Goal: Information Seeking & Learning: Learn about a topic

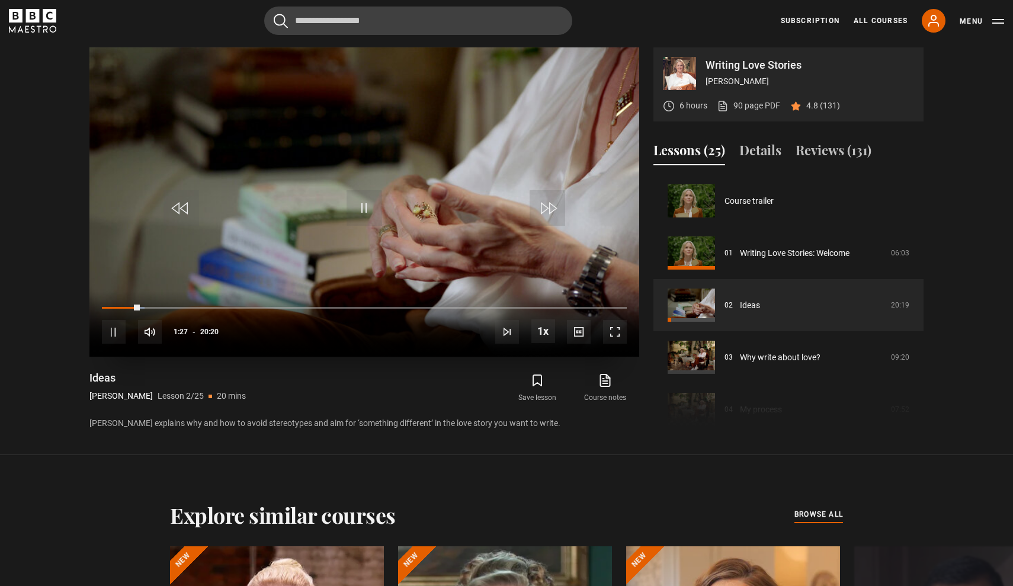
scroll to position [52, 0]
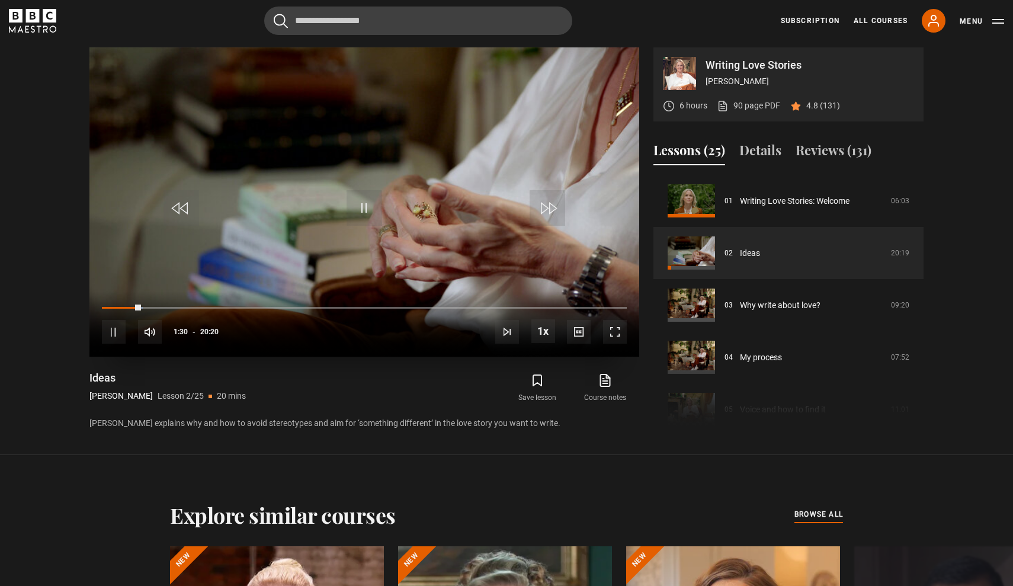
click at [617, 332] on span "Video Player" at bounding box center [615, 332] width 24 height 24
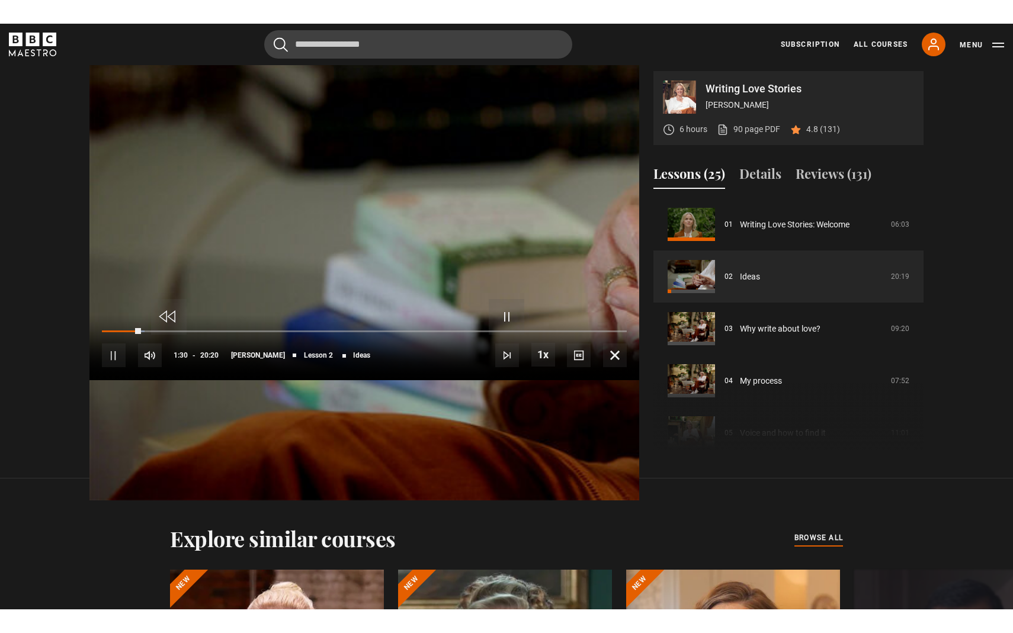
scroll to position [0, 0]
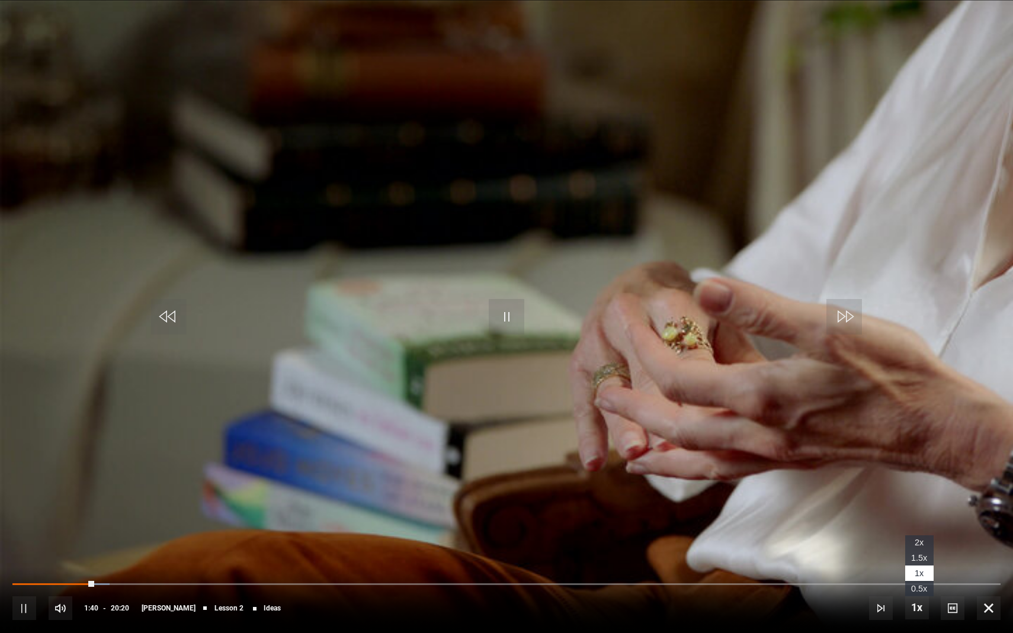
click at [916, 556] on span "1.5x" at bounding box center [919, 557] width 16 height 9
click at [954, 585] on span "Video Player" at bounding box center [953, 608] width 24 height 24
click at [987, 585] on span "Video Player" at bounding box center [989, 608] width 24 height 24
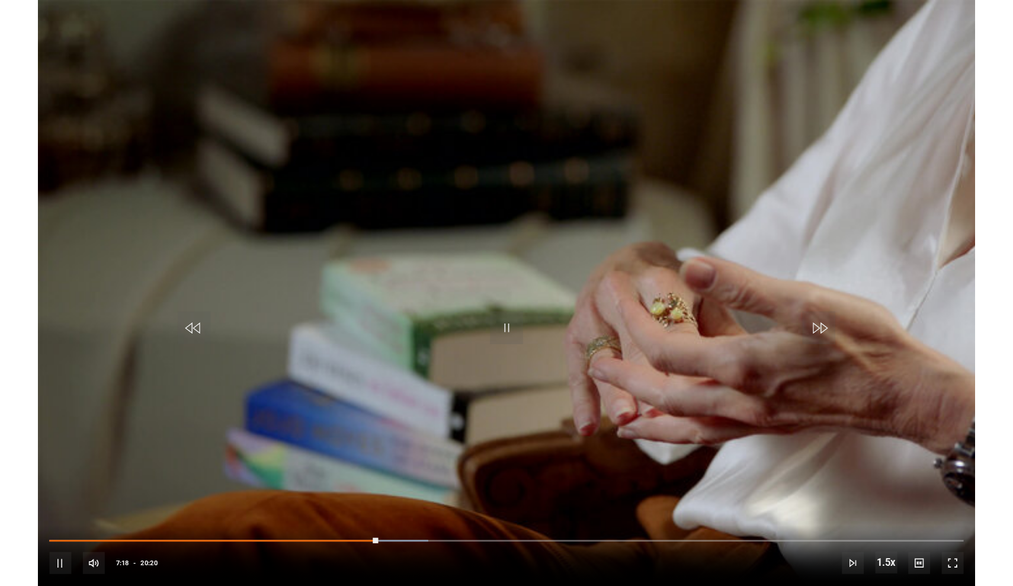
scroll to position [592, 0]
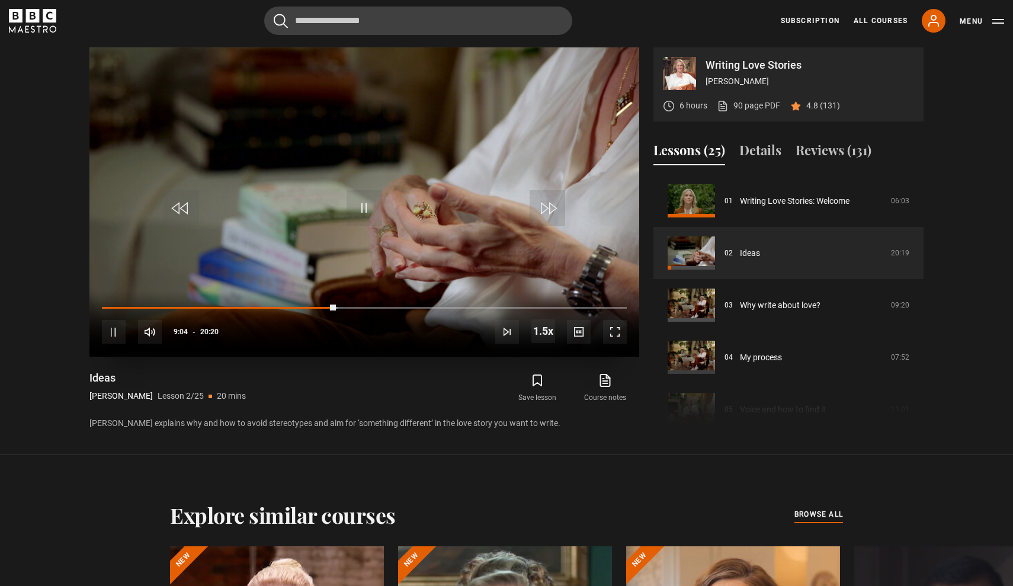
click at [357, 206] on span "Video Player" at bounding box center [365, 208] width 36 height 36
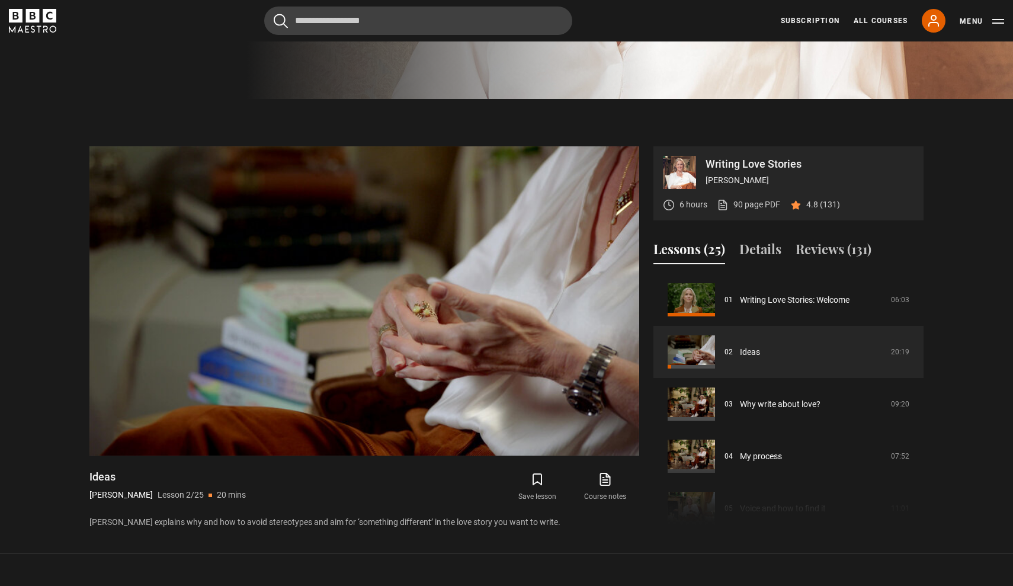
scroll to position [484, 0]
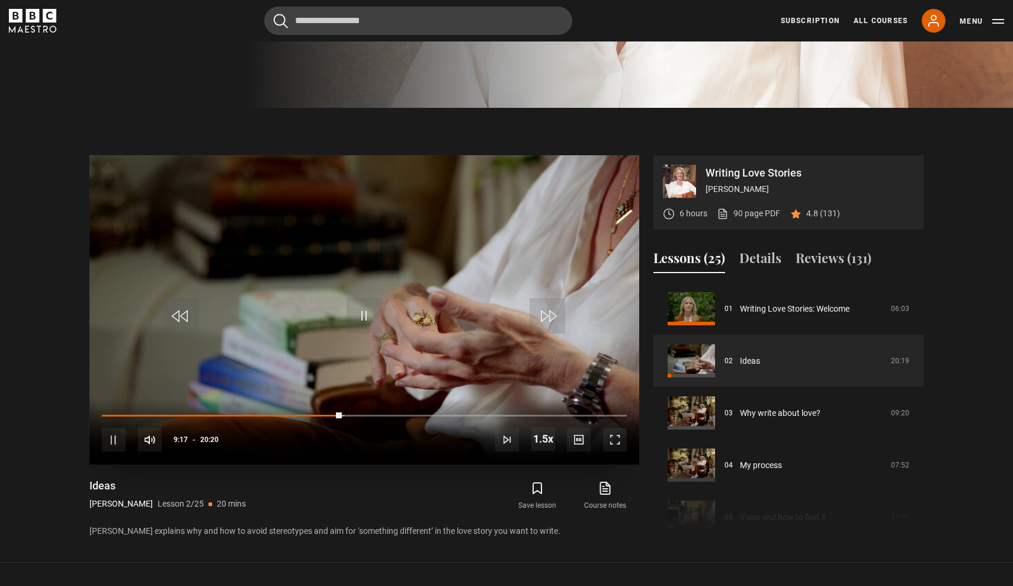
click at [186, 314] on span "Video Player" at bounding box center [181, 316] width 36 height 36
click at [181, 313] on span "Video Player" at bounding box center [181, 316] width 36 height 36
click at [759, 258] on button "Details" at bounding box center [760, 260] width 42 height 25
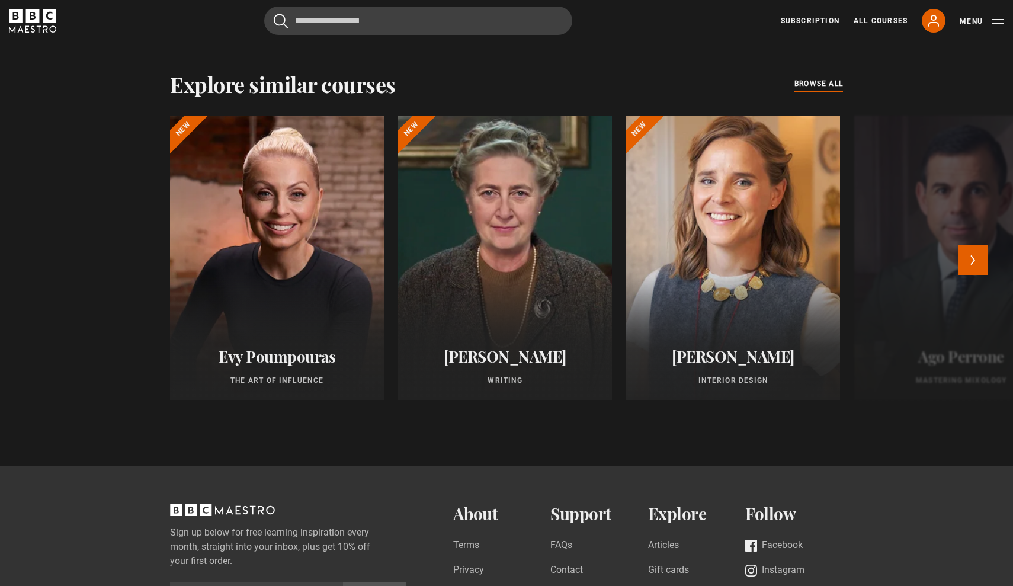
scroll to position [1025, 0]
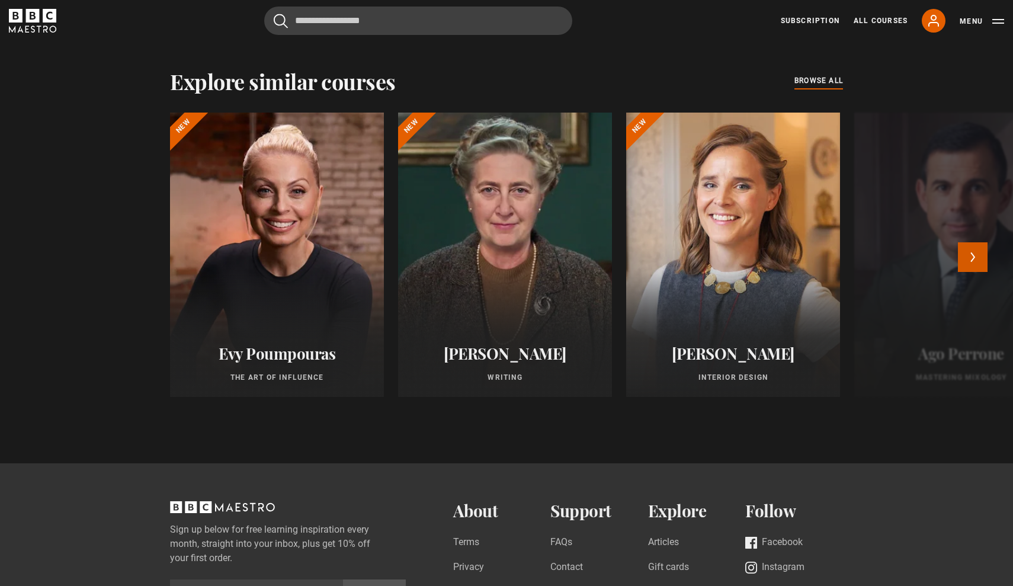
click at [977, 255] on button "Next" at bounding box center [973, 257] width 30 height 30
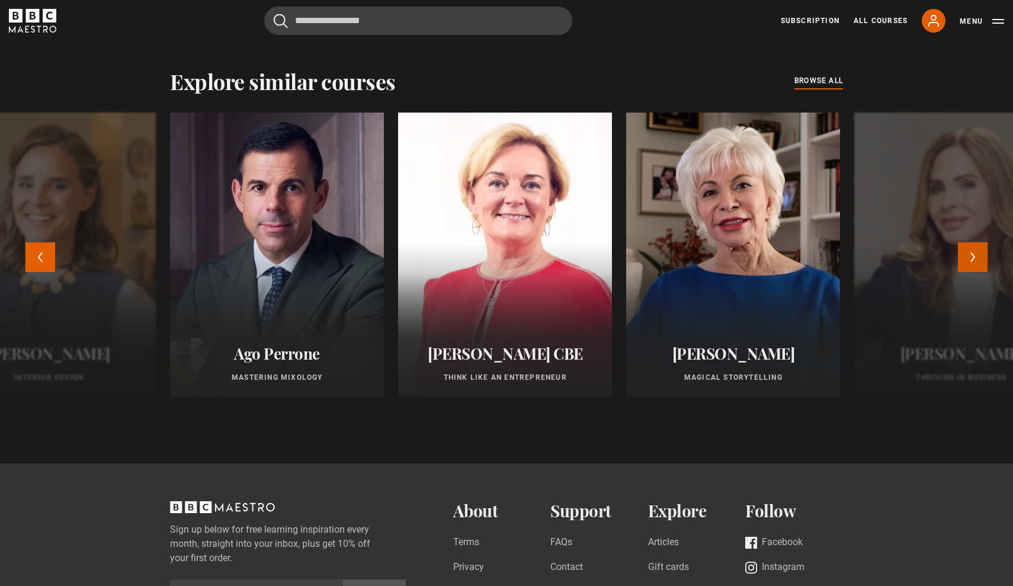
click at [977, 255] on button "Next" at bounding box center [973, 257] width 30 height 30
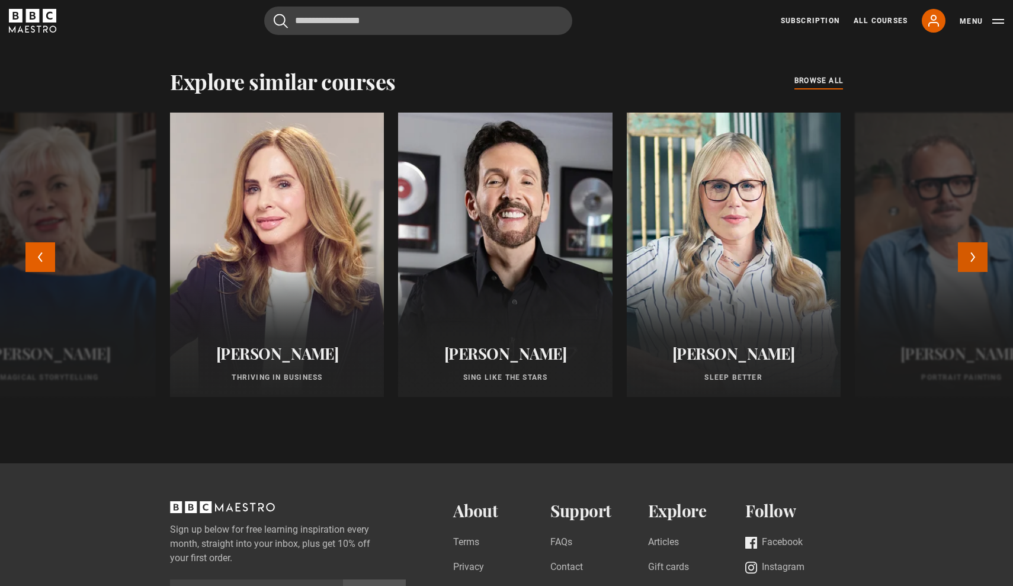
click at [976, 255] on button "Next" at bounding box center [973, 257] width 30 height 30
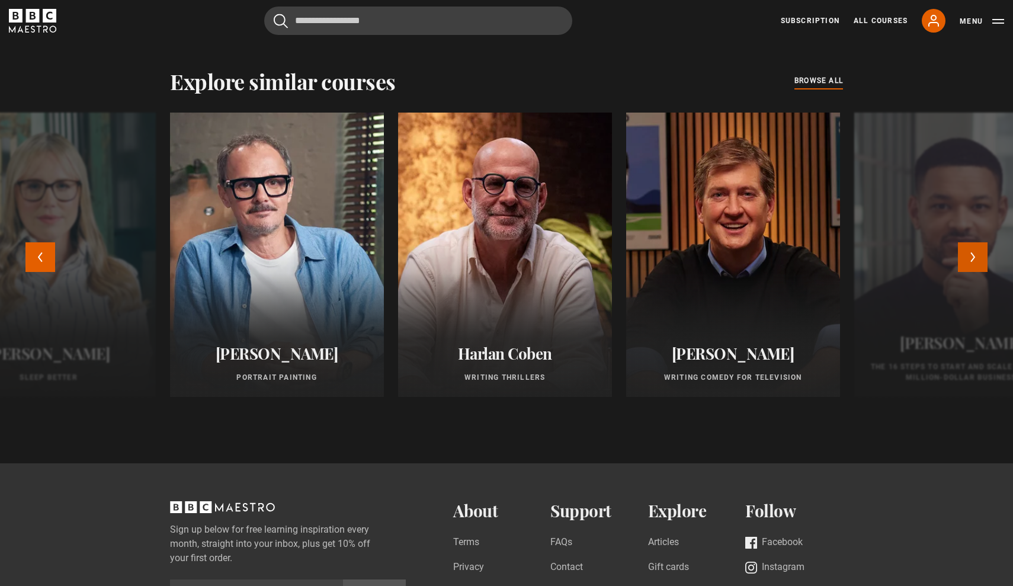
click at [976, 255] on button "Next" at bounding box center [973, 257] width 30 height 30
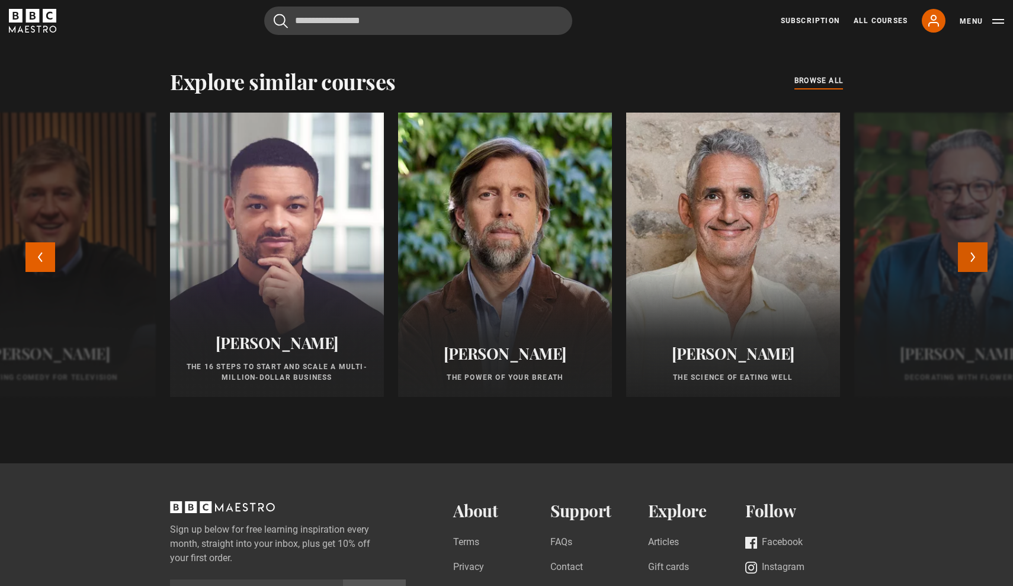
click at [976, 255] on button "Next" at bounding box center [973, 257] width 30 height 30
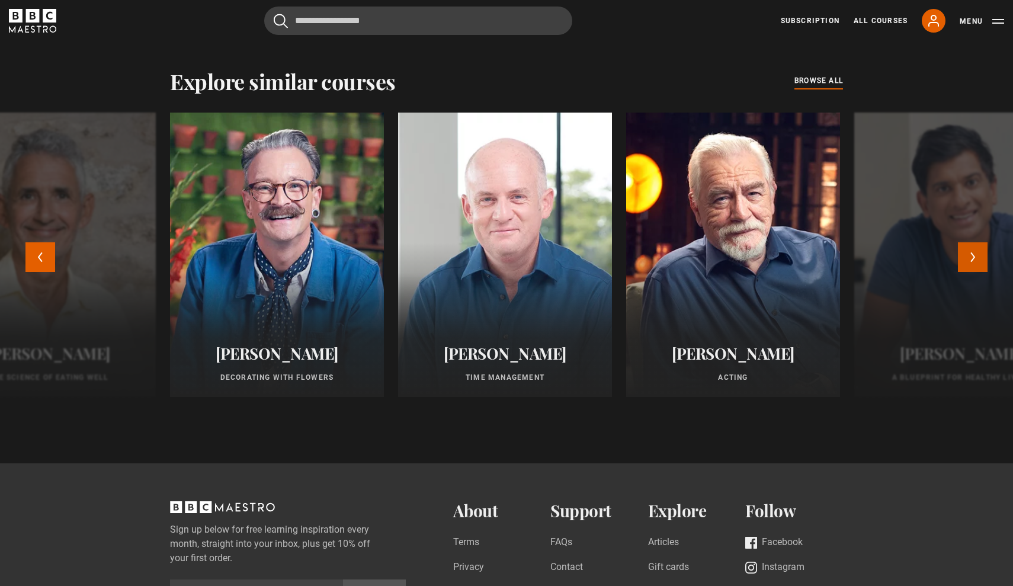
click at [976, 255] on button "Next" at bounding box center [973, 257] width 30 height 30
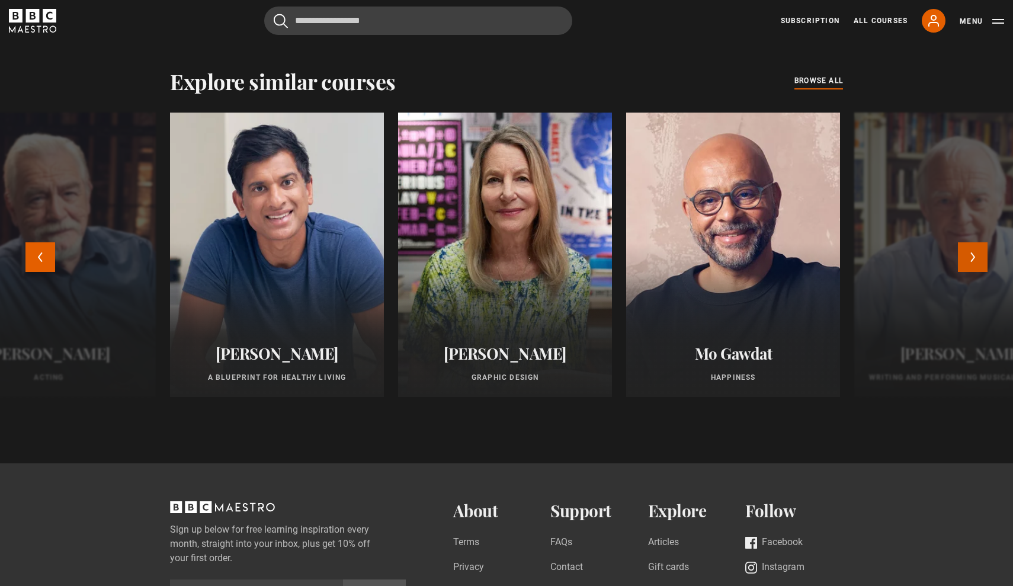
click at [976, 255] on button "Next" at bounding box center [973, 257] width 30 height 30
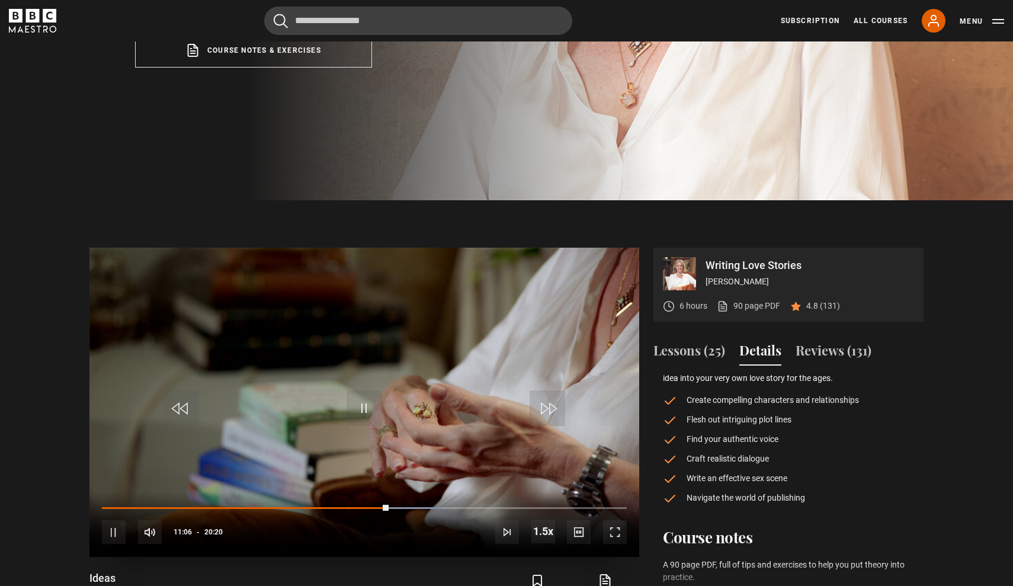
scroll to position [393, 0]
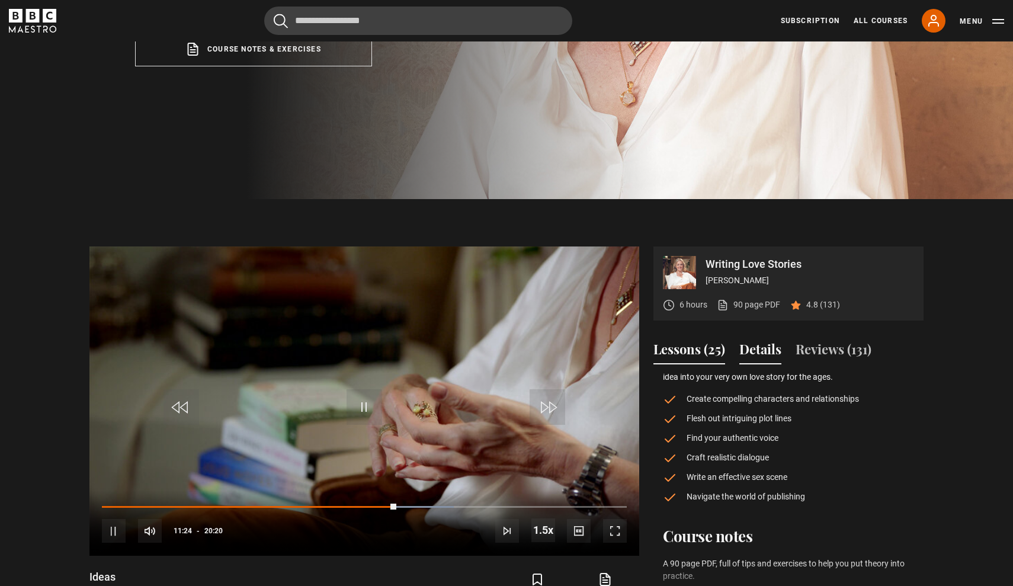
click at [691, 350] on button "Lessons (25)" at bounding box center [689, 351] width 72 height 25
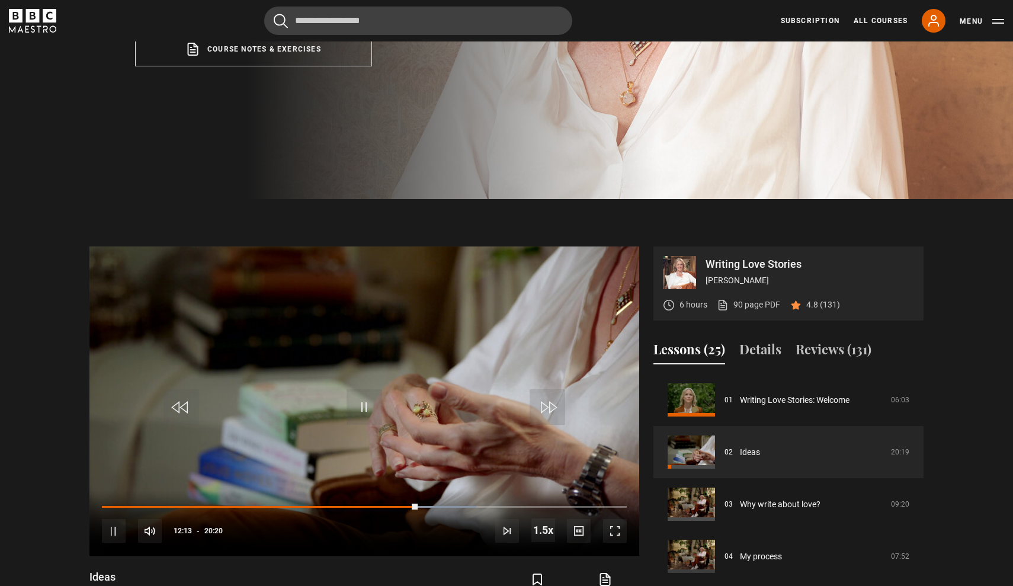
click at [832, 216] on section "Writing Love Stories Jojo Moyes 6 hours 90 page PDF (opens in new tab) 4.8 (131…" at bounding box center [506, 426] width 1013 height 455
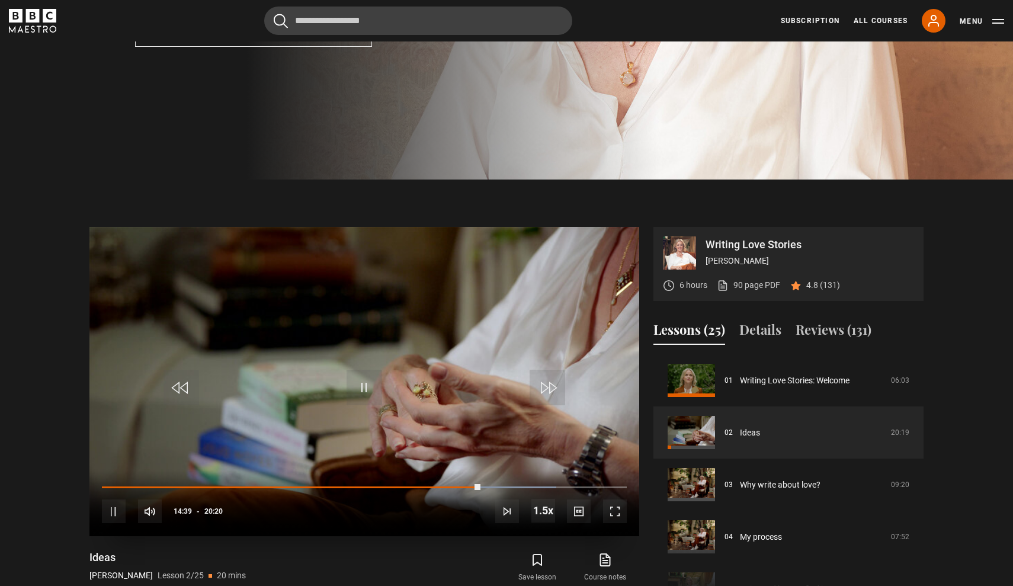
scroll to position [415, 0]
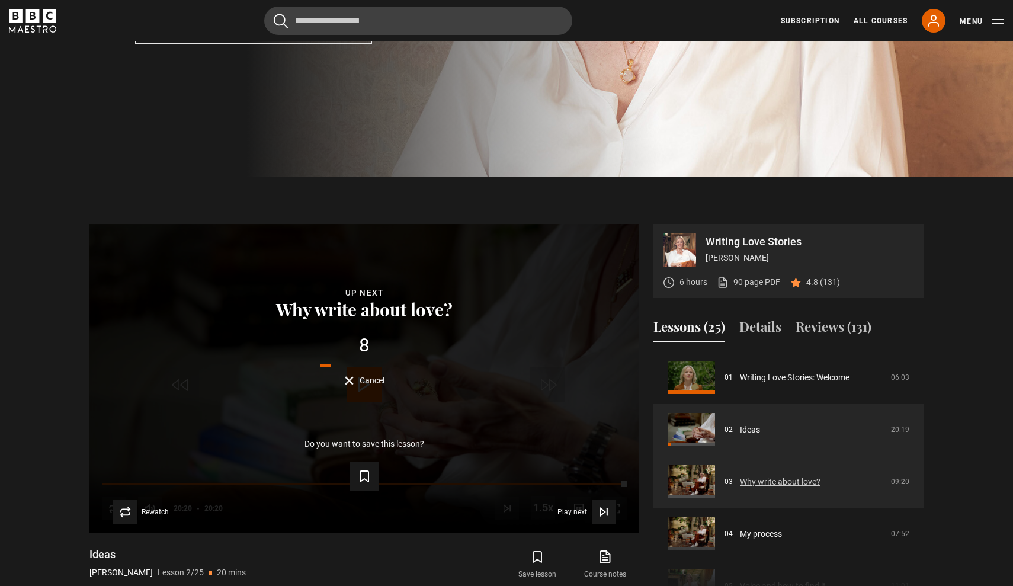
click at [740, 480] on link "Why write about love?" at bounding box center [780, 482] width 81 height 12
click at [755, 480] on link "Why write about love?" at bounding box center [780, 482] width 81 height 12
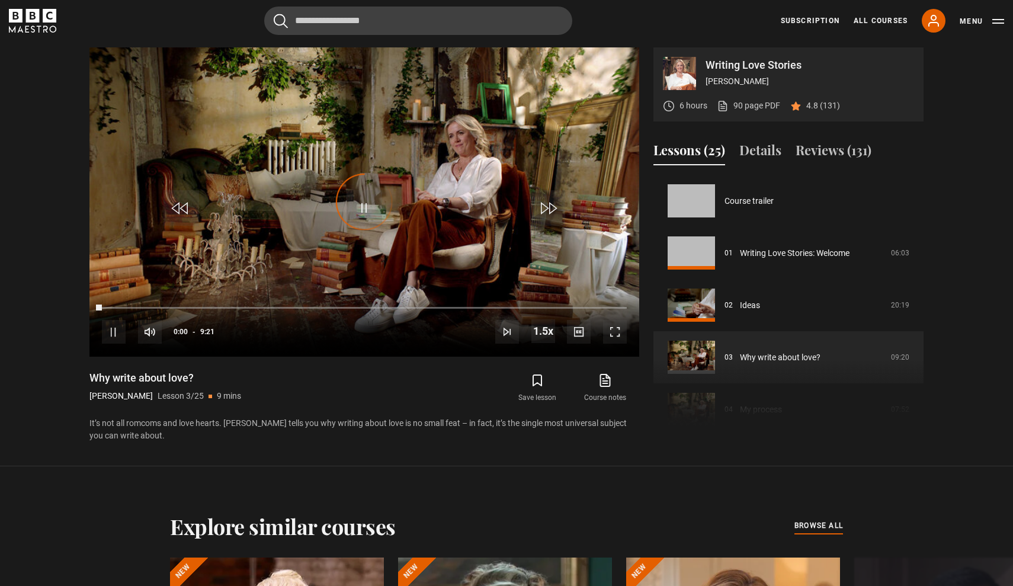
scroll to position [104, 0]
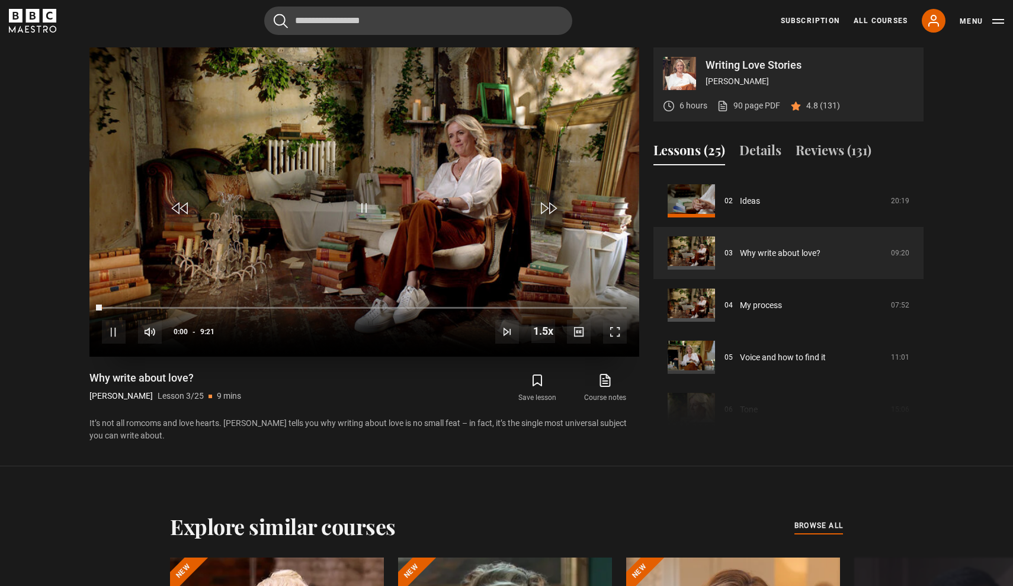
click at [364, 203] on span "Video Player" at bounding box center [365, 208] width 36 height 36
click at [617, 326] on span "Video Player" at bounding box center [615, 332] width 24 height 24
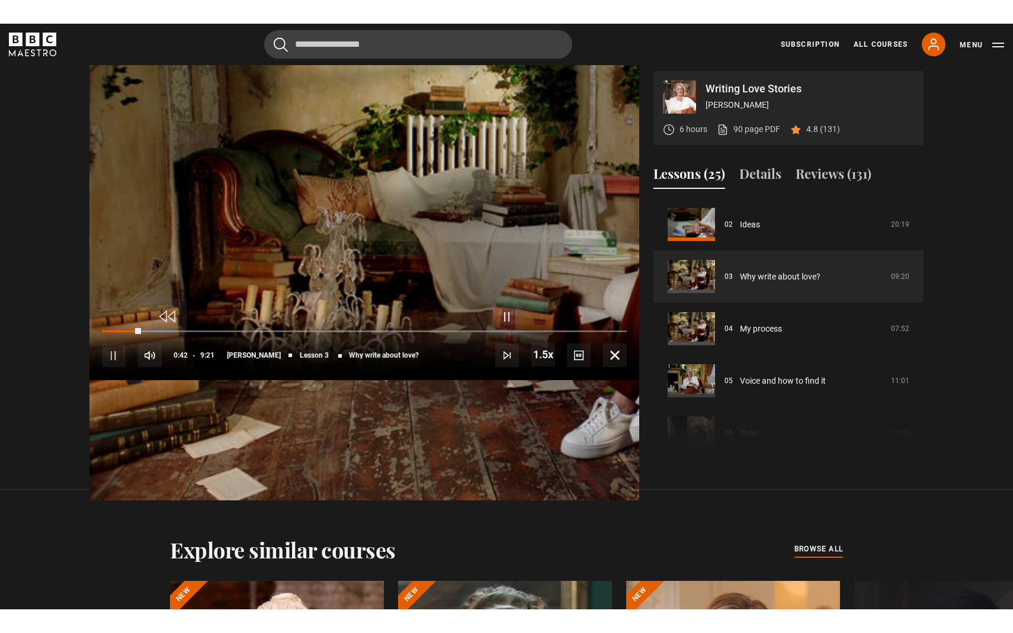
scroll to position [642, 0]
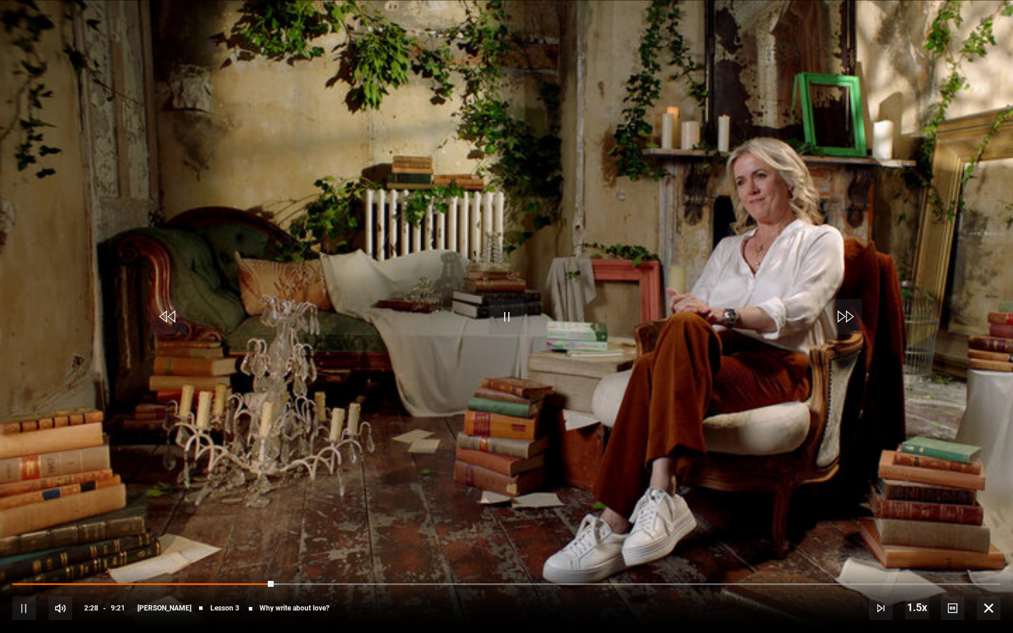
click at [509, 319] on span "Video Player" at bounding box center [507, 317] width 36 height 36
click at [174, 317] on span "Video Player" at bounding box center [169, 317] width 36 height 36
click at [505, 320] on span "Video Player" at bounding box center [507, 317] width 36 height 36
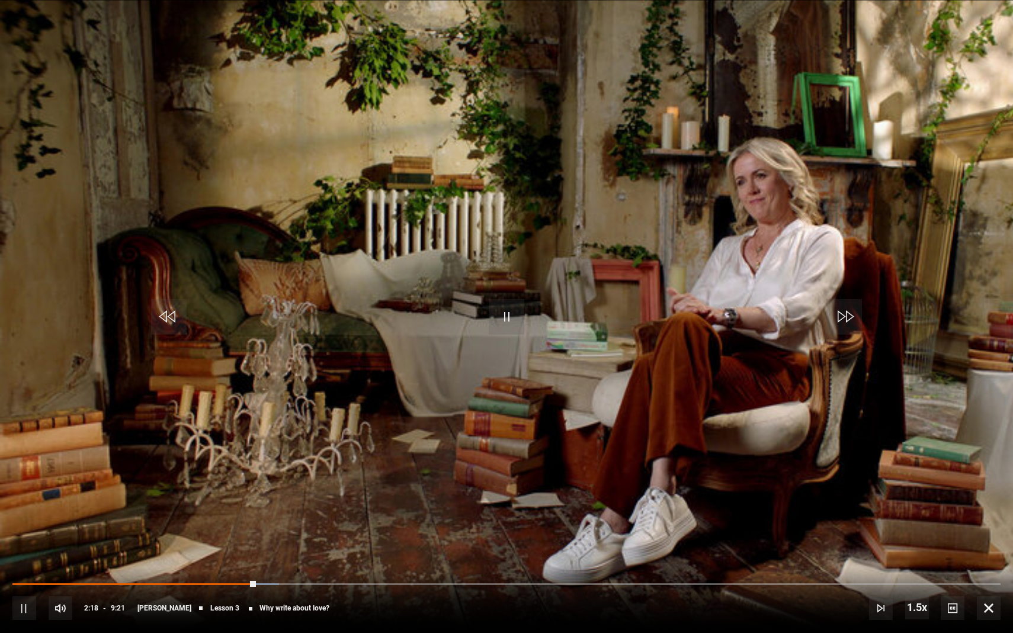
click at [992, 585] on span "Video Player" at bounding box center [989, 608] width 24 height 24
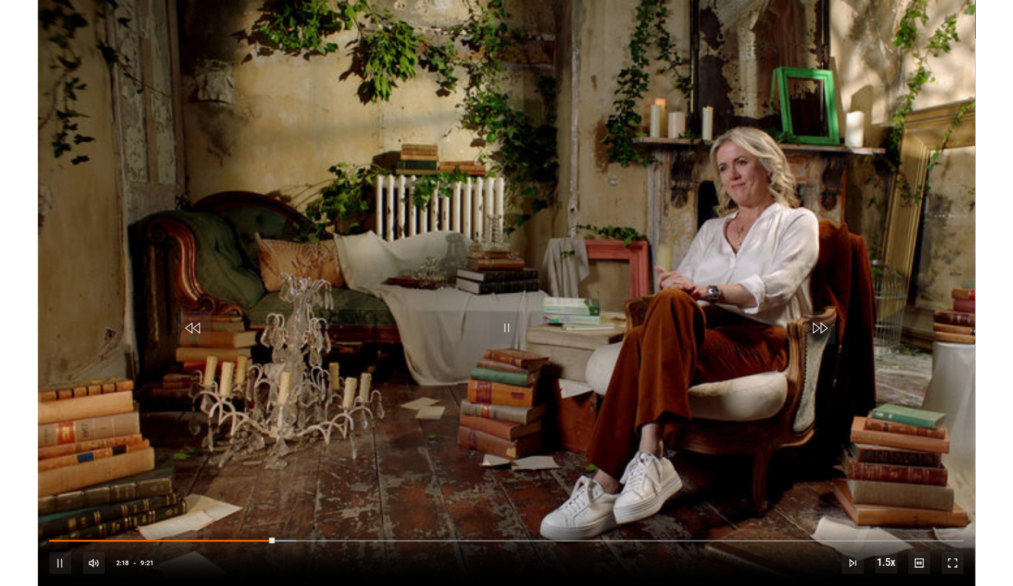
scroll to position [592, 0]
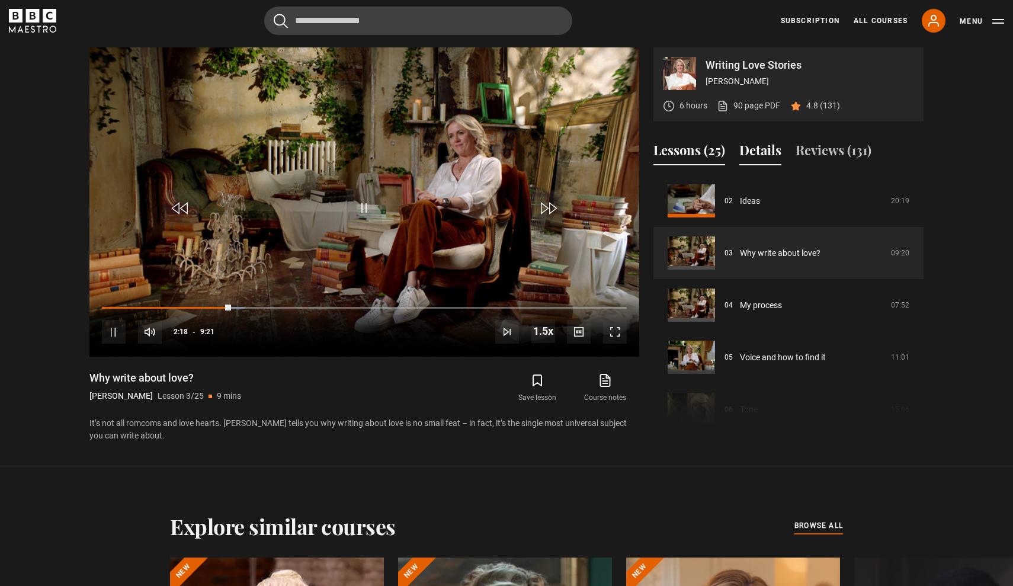
click at [768, 155] on button "Details" at bounding box center [760, 152] width 42 height 25
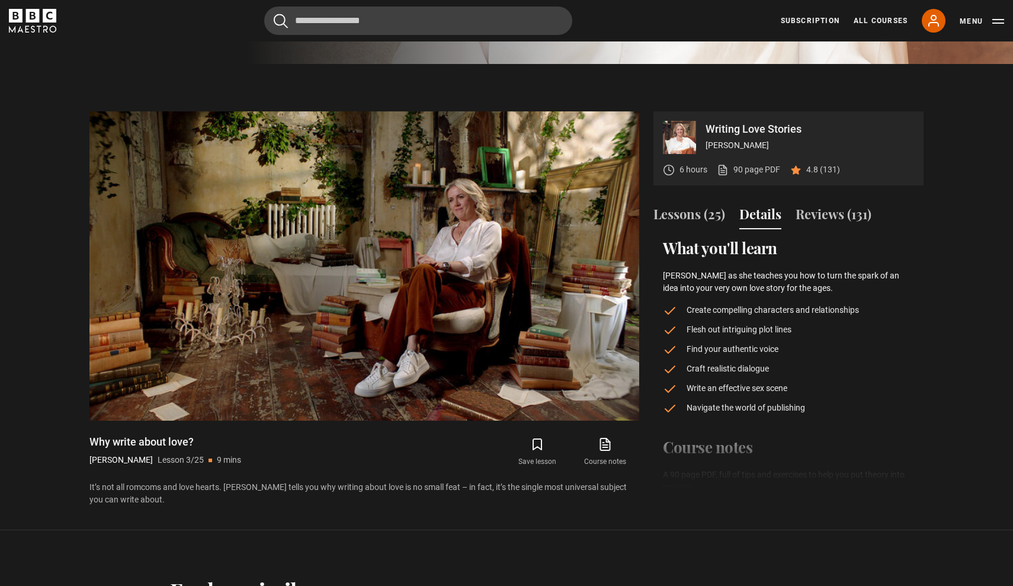
scroll to position [524, 0]
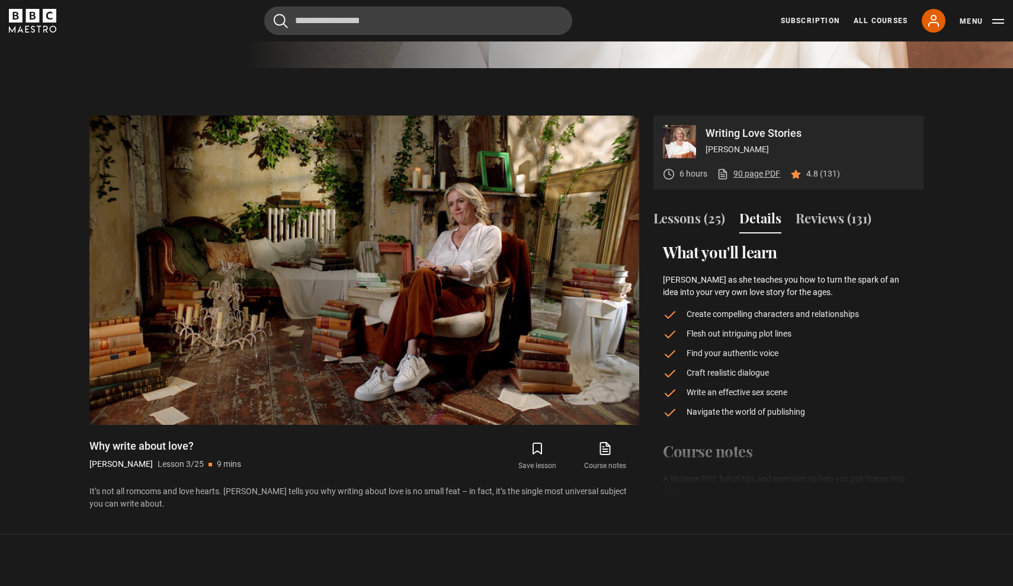
click at [762, 175] on link "90 page PDF (opens in new tab)" at bounding box center [748, 174] width 63 height 12
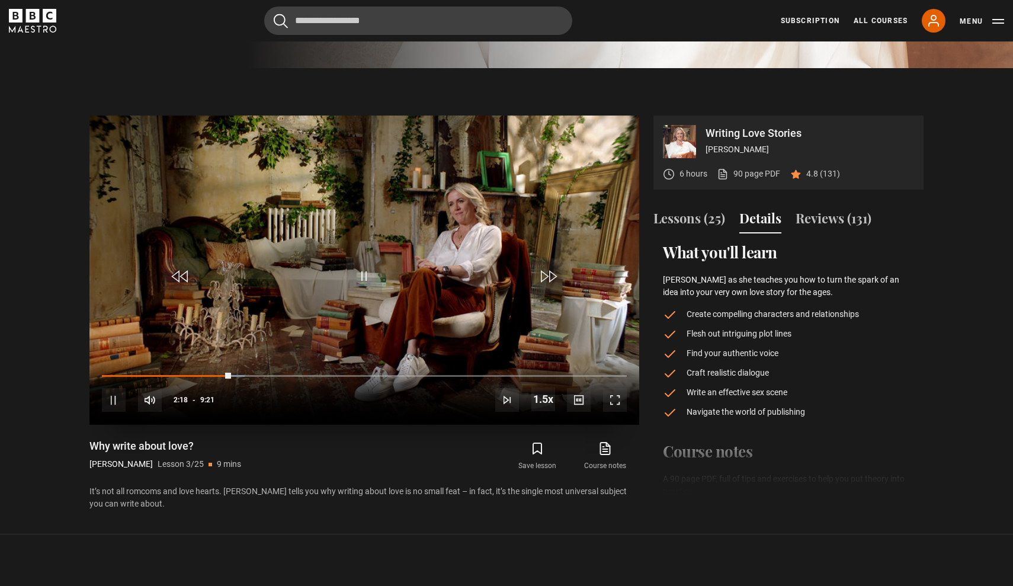
click at [365, 275] on span "Video Player" at bounding box center [365, 276] width 36 height 36
click at [110, 397] on span "Video Player" at bounding box center [114, 400] width 24 height 24
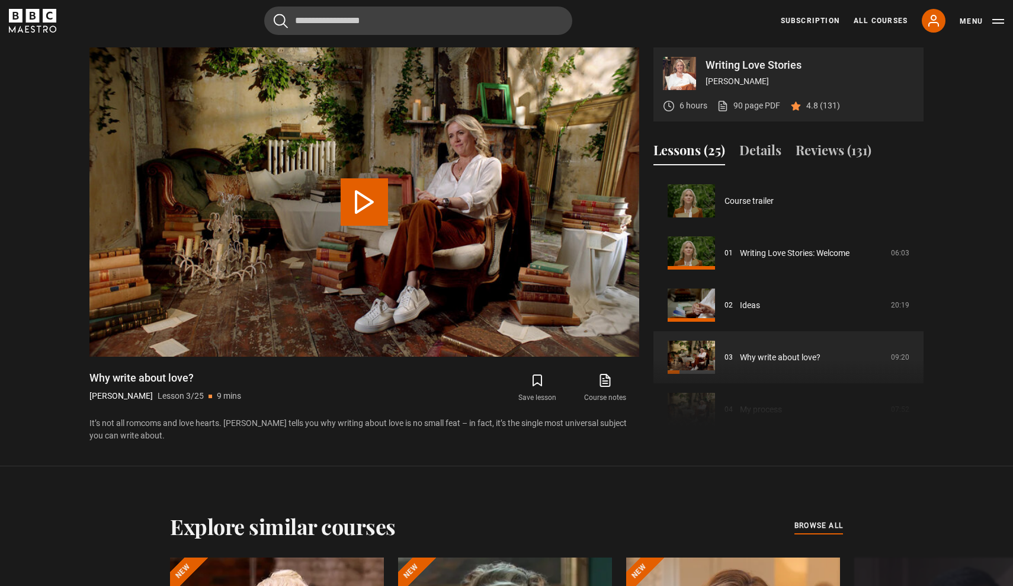
scroll to position [104, 0]
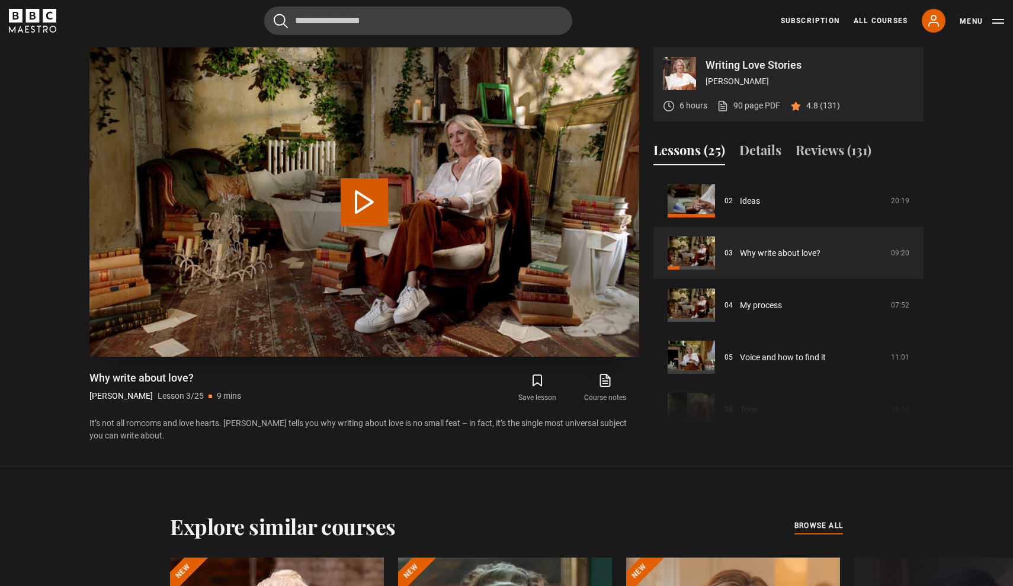
click at [351, 190] on button "Play Lesson Why write about love?" at bounding box center [364, 201] width 47 height 47
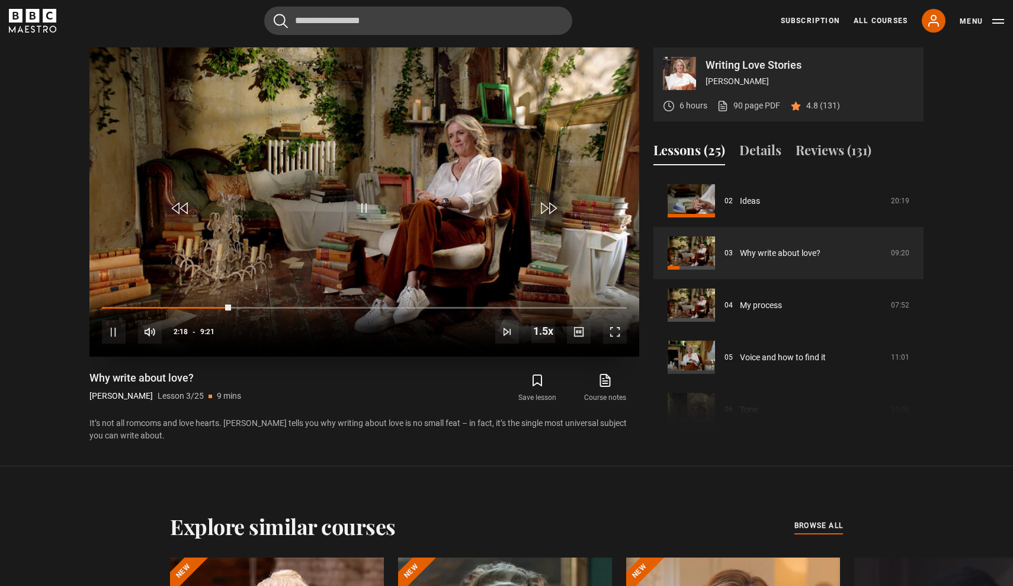
click at [386, 224] on video "Video Player" at bounding box center [364, 201] width 550 height 309
click at [357, 206] on div "Video Player is loading." at bounding box center [364, 201] width 59 height 59
click at [362, 201] on div "Video Player is loading." at bounding box center [364, 201] width 59 height 59
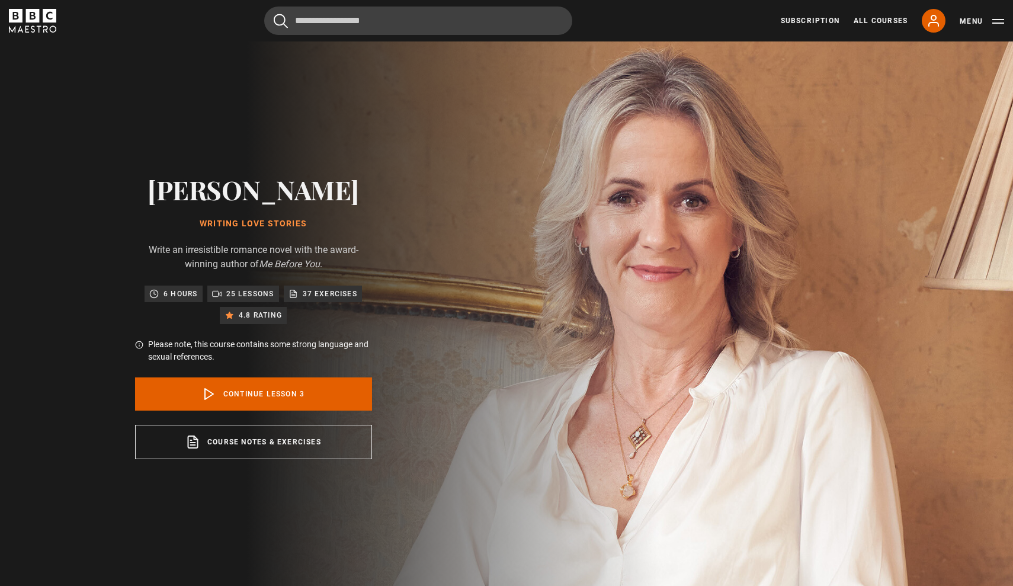
scroll to position [0, 0]
click at [997, 21] on button "Menu" at bounding box center [982, 21] width 44 height 12
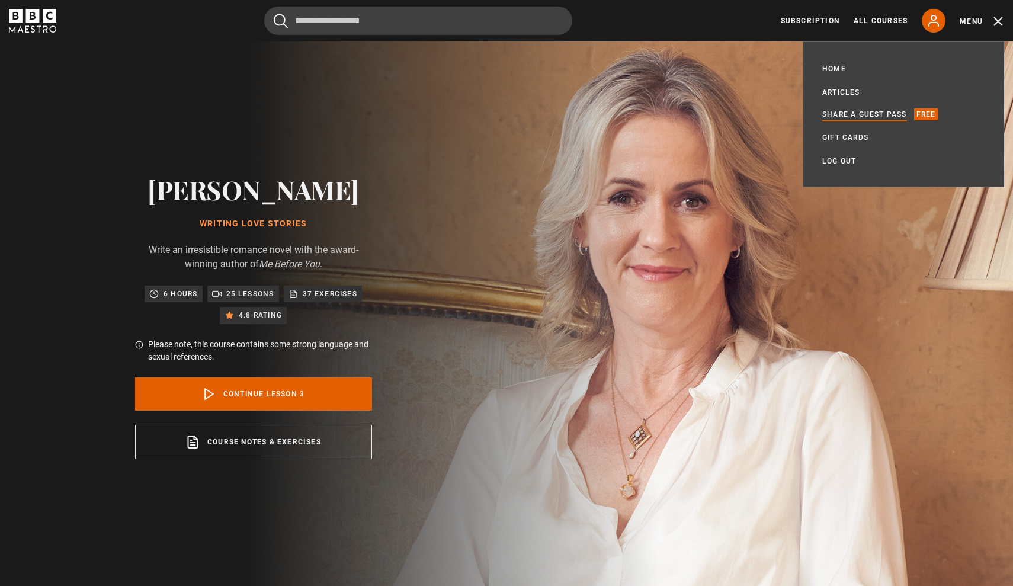
click at [896, 114] on link "Share a guest pass" at bounding box center [864, 114] width 85 height 12
click at [506, 131] on div "[PERSON_NAME] Writing Love Stories Write an irresistible romance novel with the…" at bounding box center [253, 316] width 506 height 550
click at [288, 386] on link "Continue lesson 3" at bounding box center [253, 393] width 237 height 33
click at [290, 386] on link "Continue lesson 3" at bounding box center [253, 393] width 237 height 33
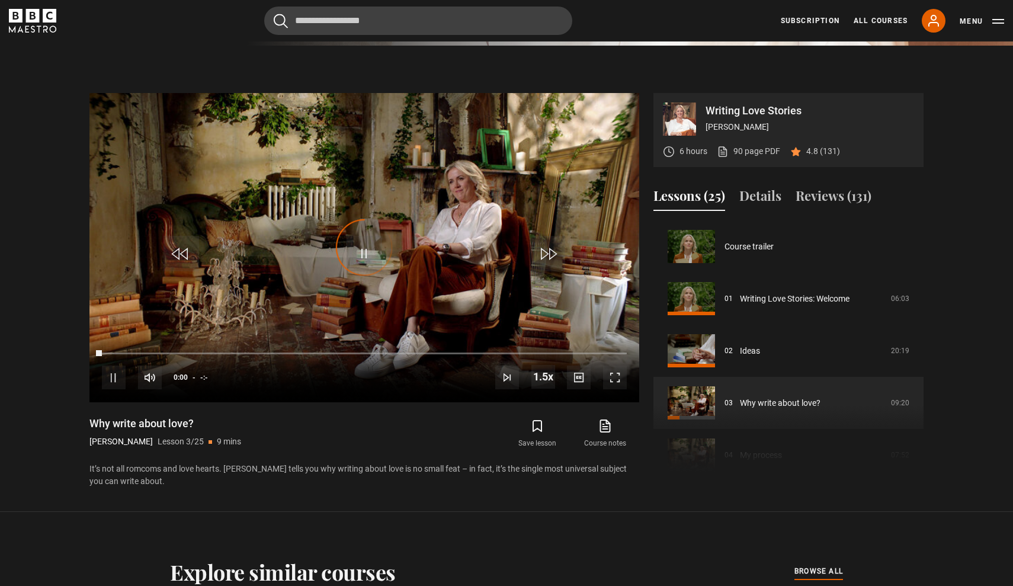
scroll to position [104, 0]
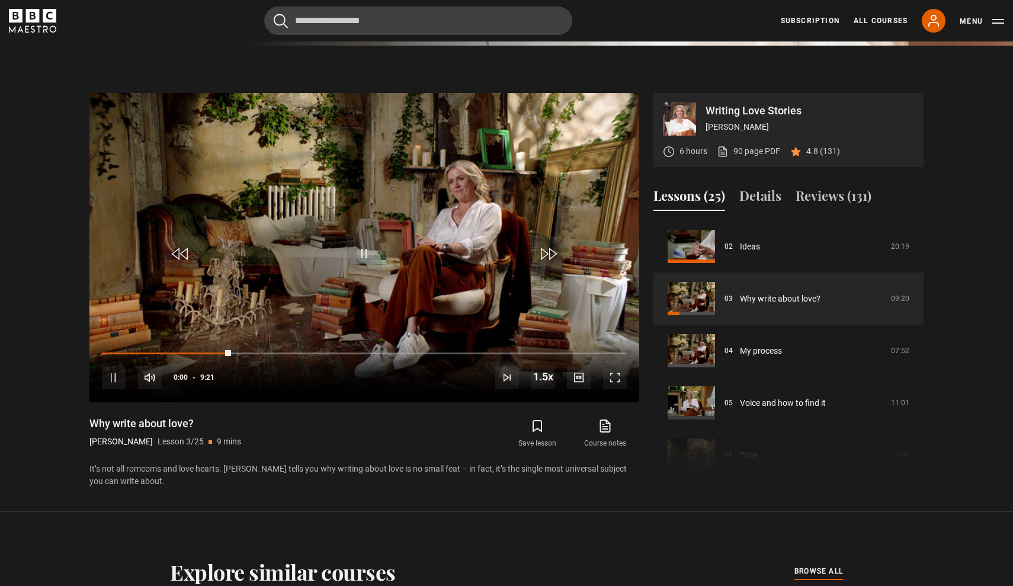
click at [965, 179] on section "Writing Love Stories Jojo Moyes 6 hours 90 page PDF (opens in new tab) 4.8 (131…" at bounding box center [506, 279] width 1013 height 466
